Goal: Navigation & Orientation: Go to known website

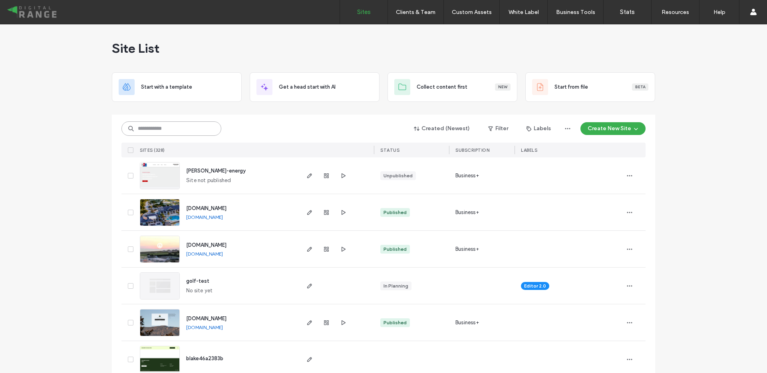
drag, startPoint x: 175, startPoint y: 131, endPoint x: 180, endPoint y: 156, distance: 25.2
click at [175, 131] on input at bounding box center [171, 128] width 100 height 14
click at [222, 316] on span "[DOMAIN_NAME]" at bounding box center [206, 319] width 40 height 6
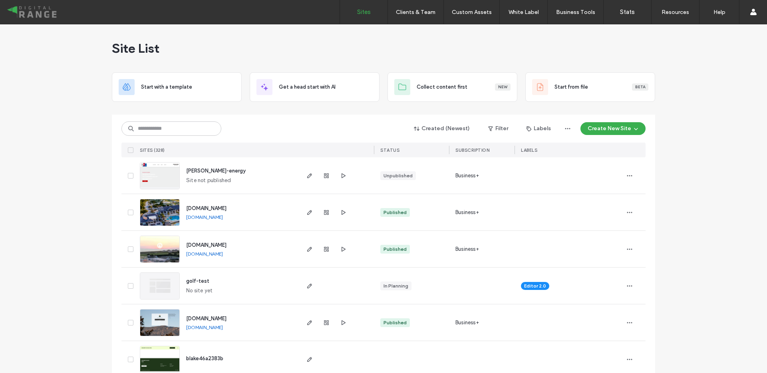
click at [223, 330] on div "[DOMAIN_NAME]" at bounding box center [204, 327] width 37 height 6
click at [223, 329] on link "[DOMAIN_NAME]" at bounding box center [204, 327] width 37 height 6
